Goal: Task Accomplishment & Management: Use online tool/utility

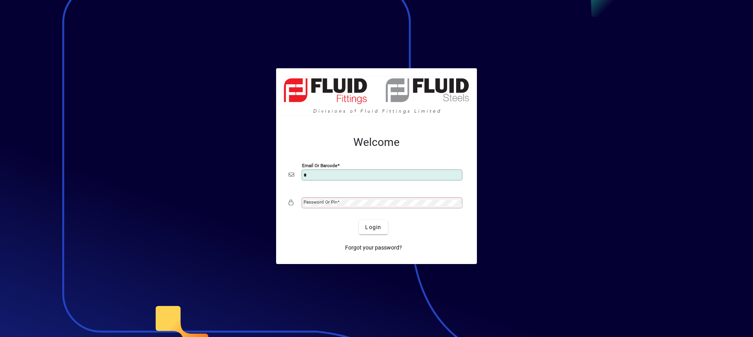
type input "**********"
click at [306, 202] on mat-label "Password or Pin" at bounding box center [321, 201] width 34 height 5
click at [359, 220] on button "Login" at bounding box center [373, 227] width 29 height 14
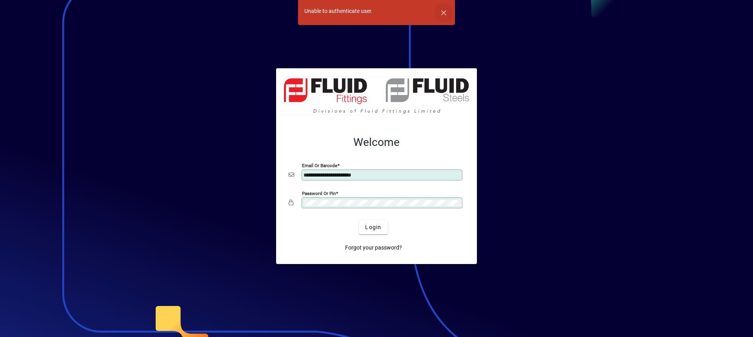
click at [445, 15] on span "button" at bounding box center [443, 12] width 19 height 19
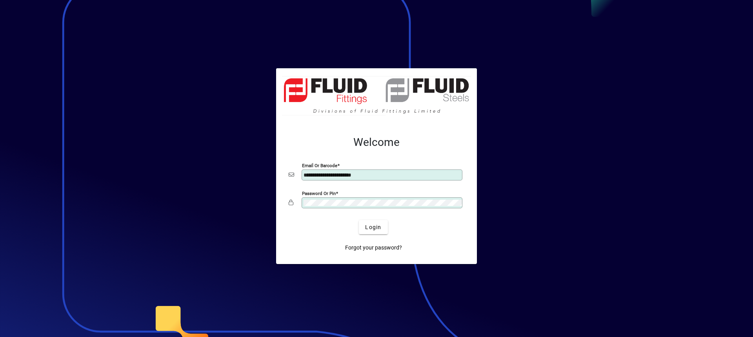
click at [278, 199] on div "**********" at bounding box center [376, 193] width 201 height 141
click at [359, 220] on button "Login" at bounding box center [373, 227] width 29 height 14
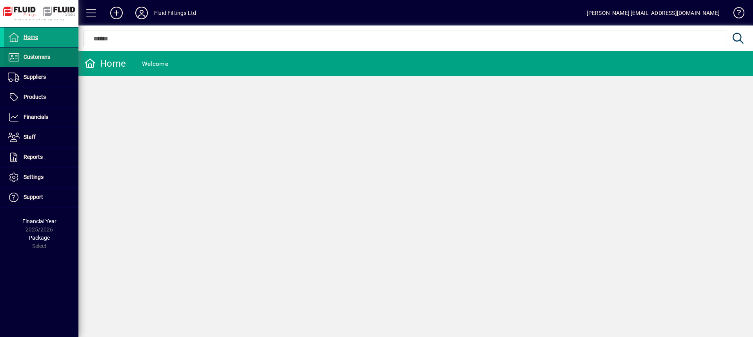
click at [31, 57] on span "Customers" at bounding box center [37, 57] width 27 height 6
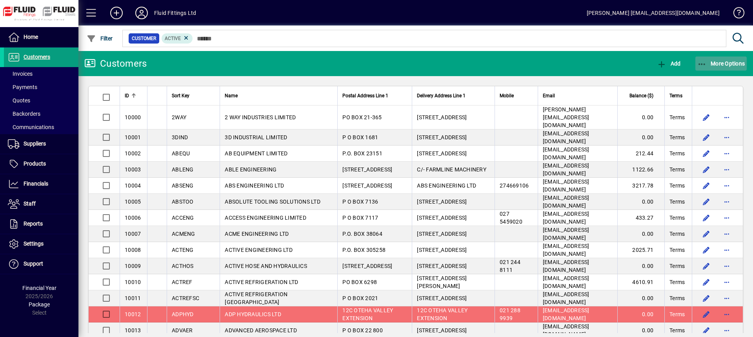
click at [728, 69] on span "button" at bounding box center [721, 63] width 52 height 19
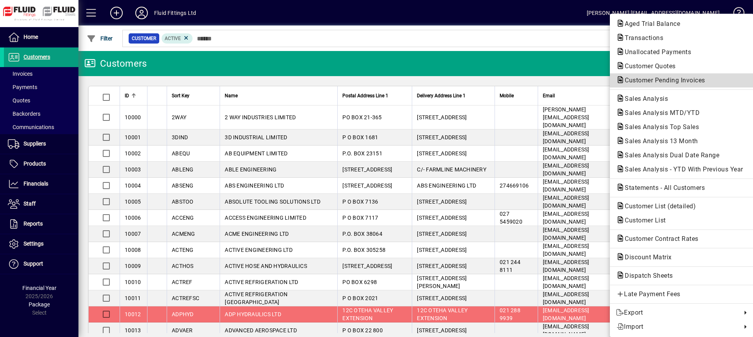
click at [629, 79] on span "Customer Pending Invoices" at bounding box center [662, 79] width 93 height 7
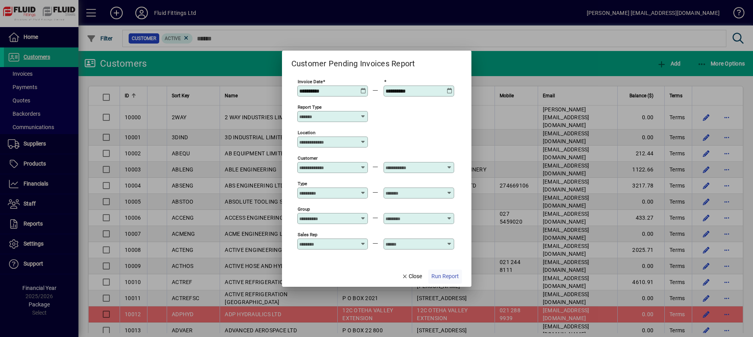
click at [443, 273] on span "Run Report" at bounding box center [444, 276] width 27 height 8
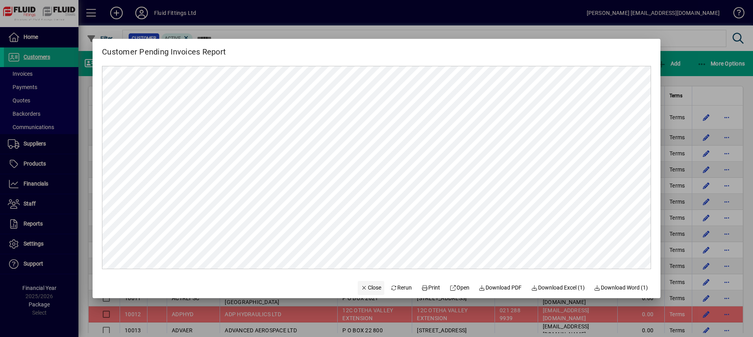
click at [361, 290] on span "Close" at bounding box center [371, 288] width 20 height 8
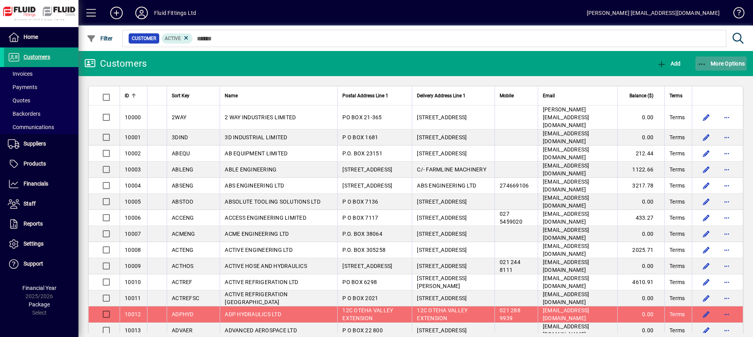
click at [728, 68] on span "button" at bounding box center [721, 63] width 52 height 19
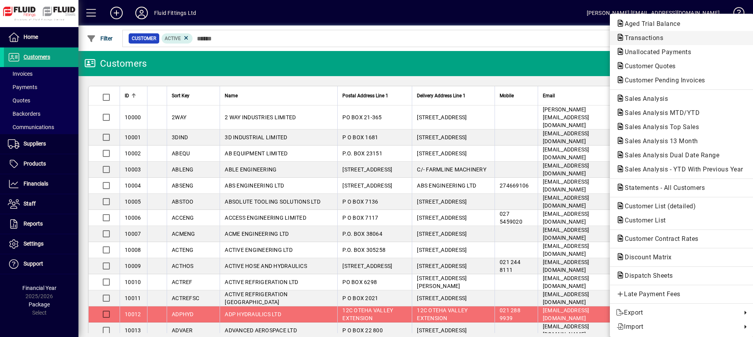
click at [642, 41] on span "Transactions" at bounding box center [641, 37] width 51 height 7
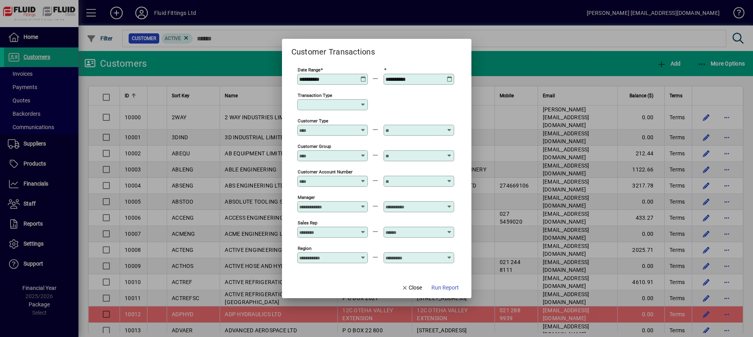
click at [364, 105] on icon at bounding box center [363, 105] width 6 height 6
drag, startPoint x: 338, startPoint y: 149, endPoint x: 349, endPoint y: 160, distance: 15.8
click at [338, 149] on div "Customer Invoice" at bounding box center [332, 151] width 56 height 8
type input "**********"
click at [447, 287] on span "Run Report" at bounding box center [444, 288] width 27 height 8
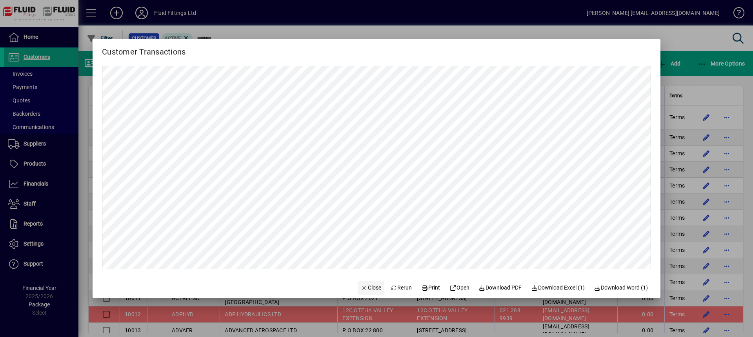
click at [368, 287] on span "Close" at bounding box center [371, 288] width 20 height 8
